Goal: Task Accomplishment & Management: Manage account settings

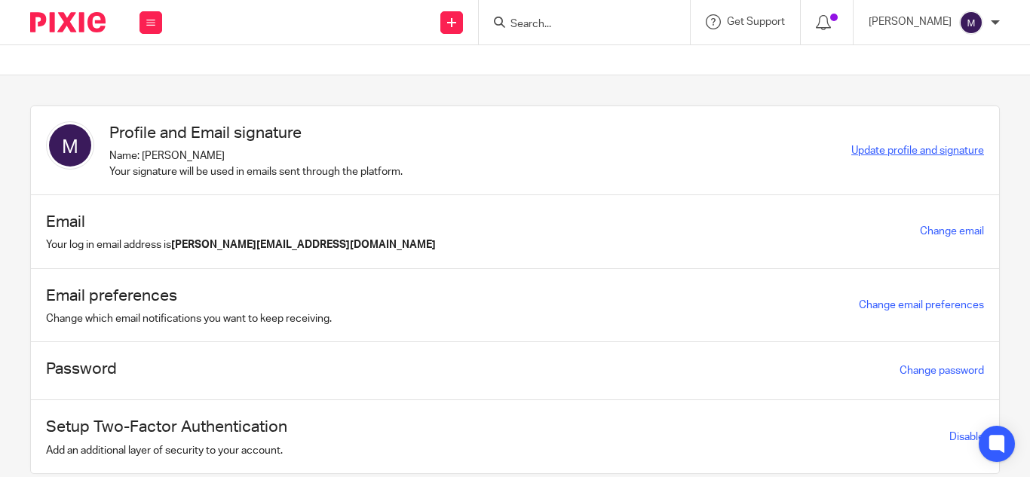
click at [852, 149] on span "Update profile and signature" at bounding box center [918, 151] width 133 height 11
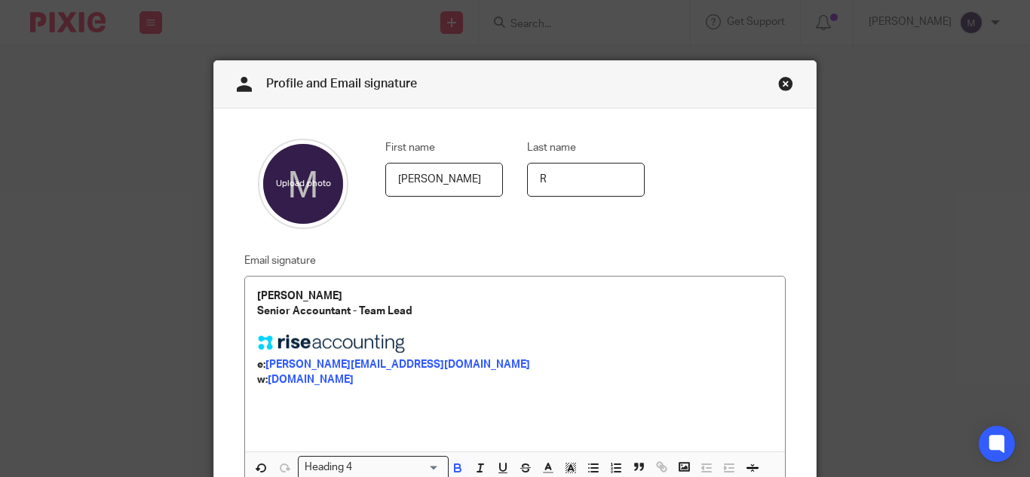
click at [778, 83] on link "Close this dialog window" at bounding box center [785, 86] width 15 height 20
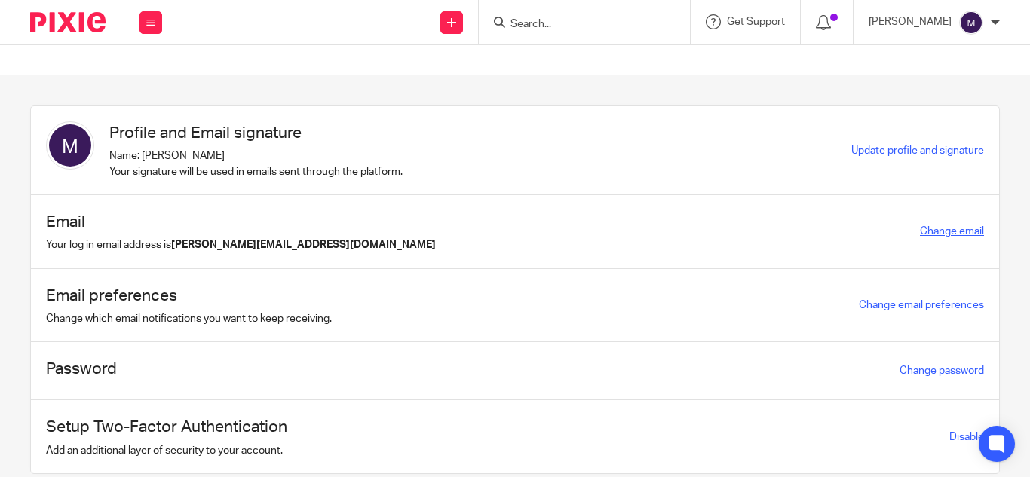
click at [920, 226] on link "Change email" at bounding box center [952, 231] width 64 height 11
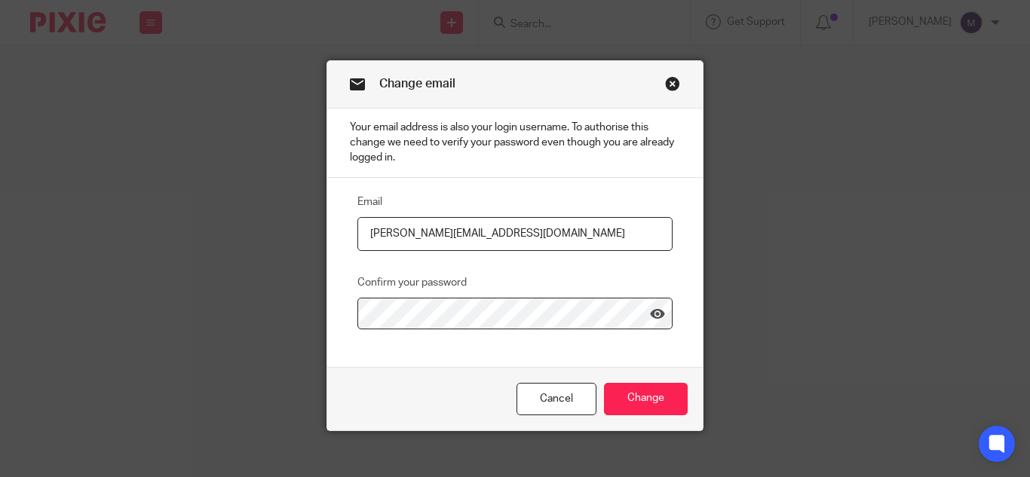
click at [665, 87] on link "Close this dialog window" at bounding box center [672, 86] width 15 height 20
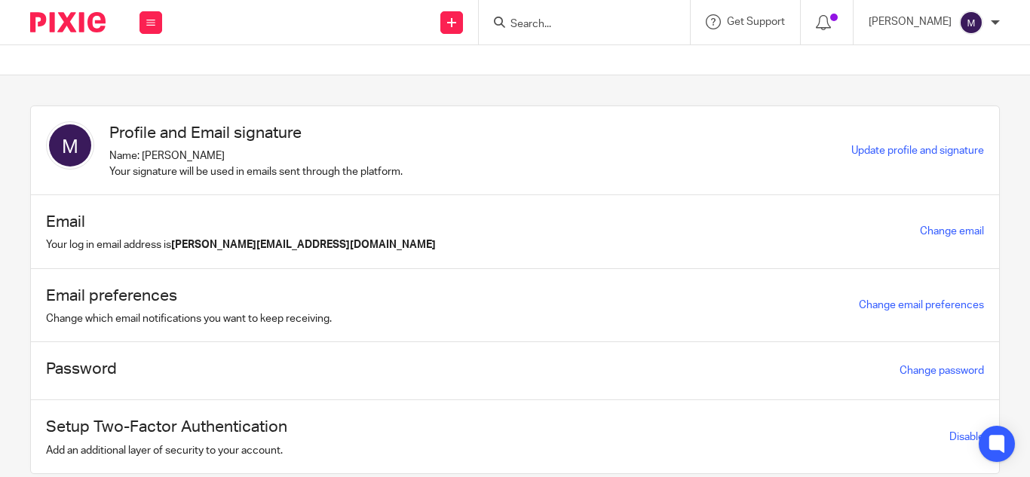
click at [975, 23] on img at bounding box center [972, 23] width 24 height 24
click at [971, 82] on span "Email integration" at bounding box center [957, 82] width 78 height 11
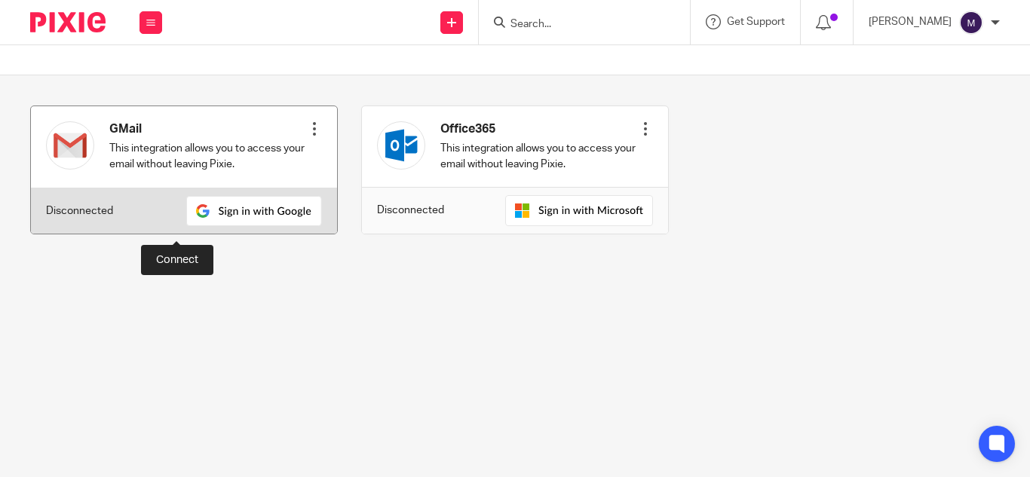
click at [186, 208] on img at bounding box center [254, 211] width 136 height 30
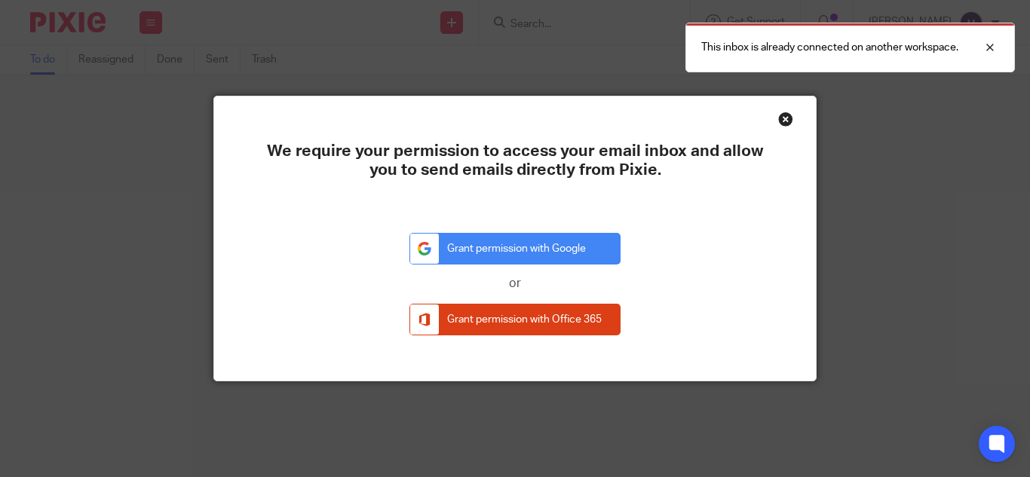
click at [781, 117] on div "Close this dialog window" at bounding box center [785, 119] width 15 height 15
